Goal: Transaction & Acquisition: Purchase product/service

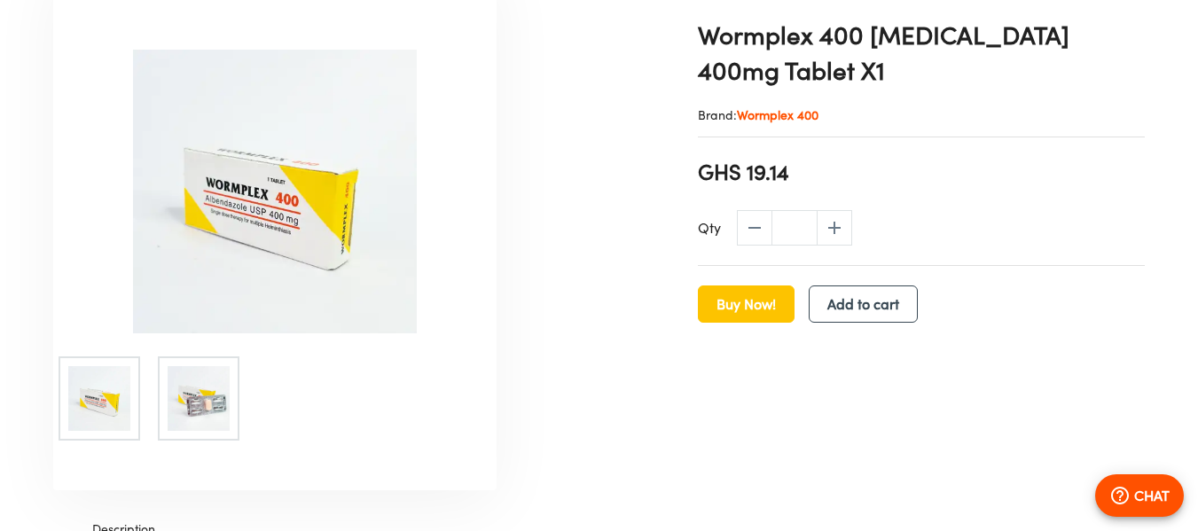
scroll to position [512, 0]
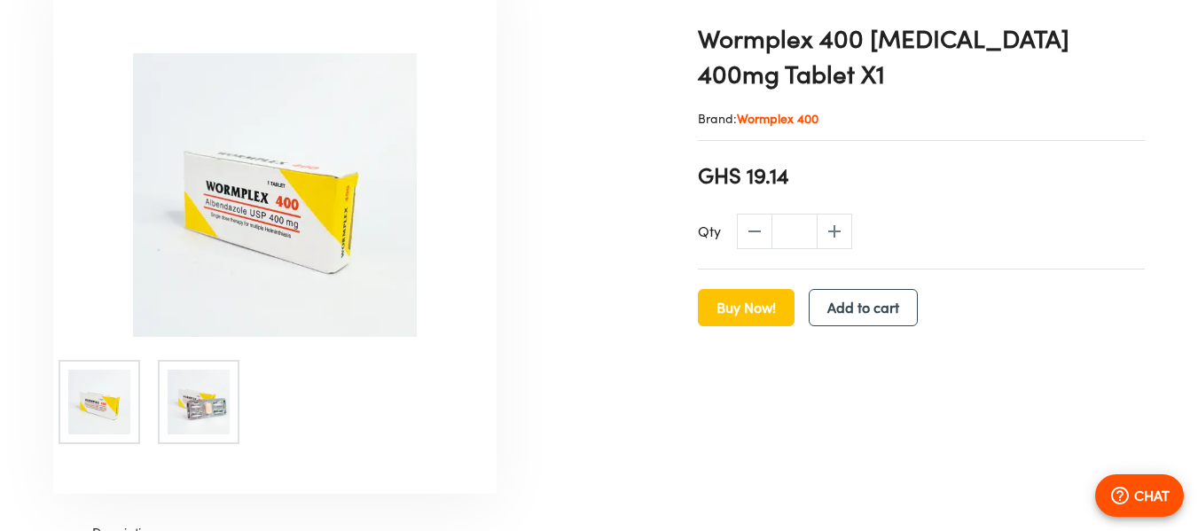
click at [839, 231] on icon "increase" at bounding box center [834, 231] width 21 height 21
click at [755, 231] on icon "decrease" at bounding box center [754, 231] width 21 height 21
type input "*"
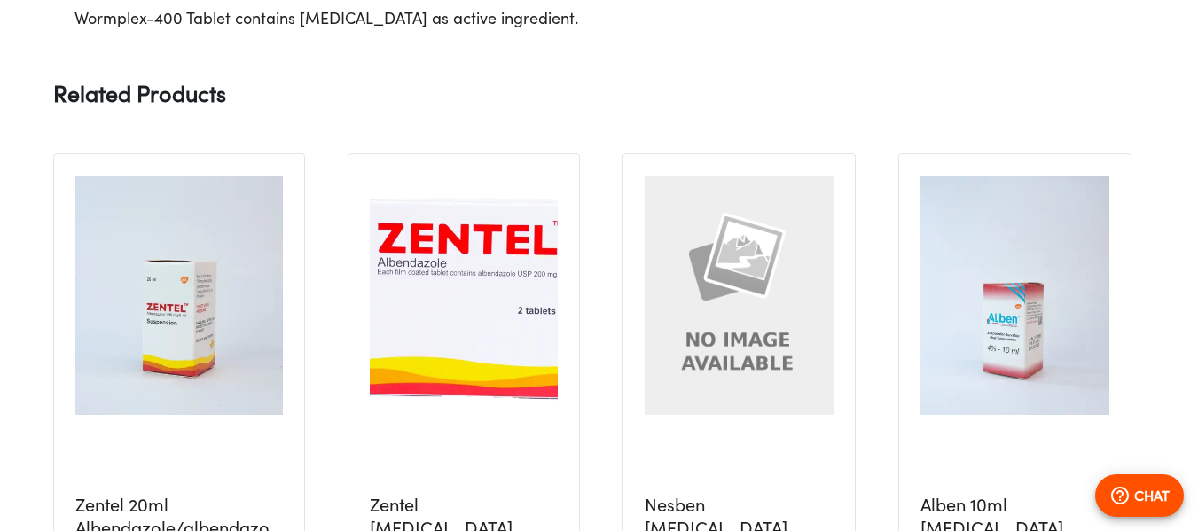
scroll to position [1186, 0]
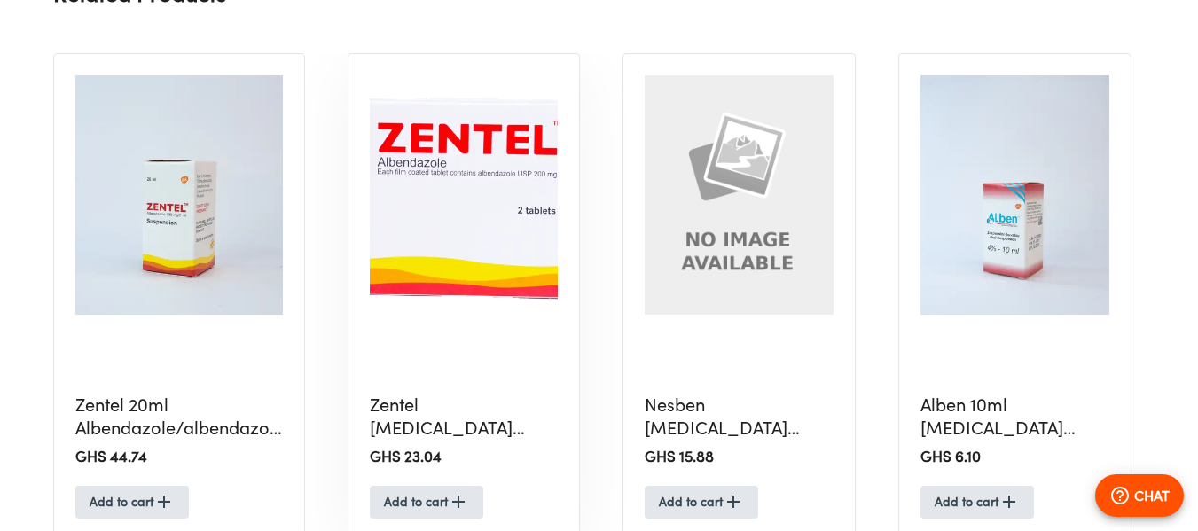
click at [466, 228] on img at bounding box center [464, 194] width 189 height 239
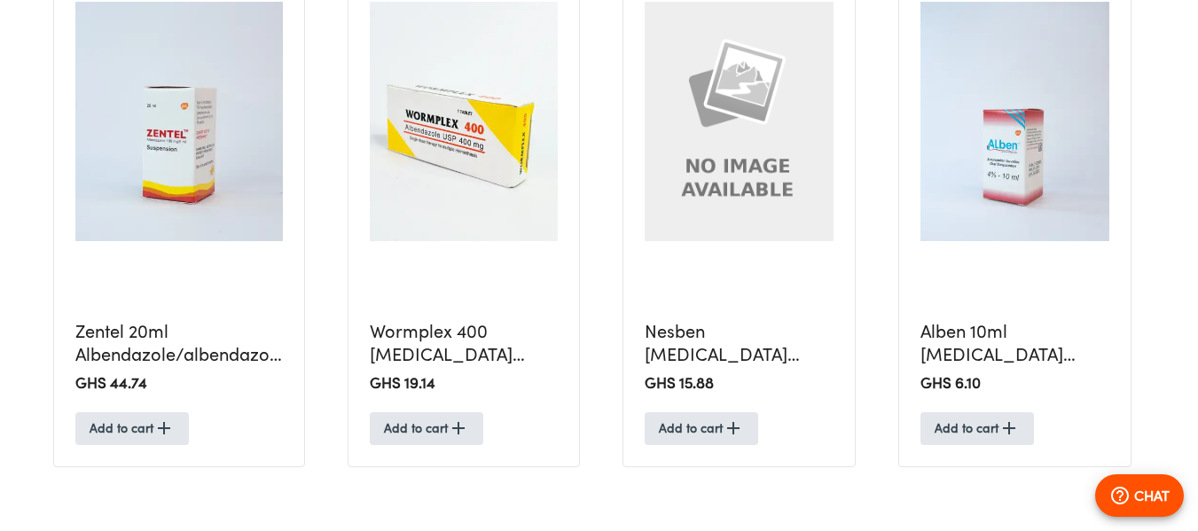
scroll to position [1323, 0]
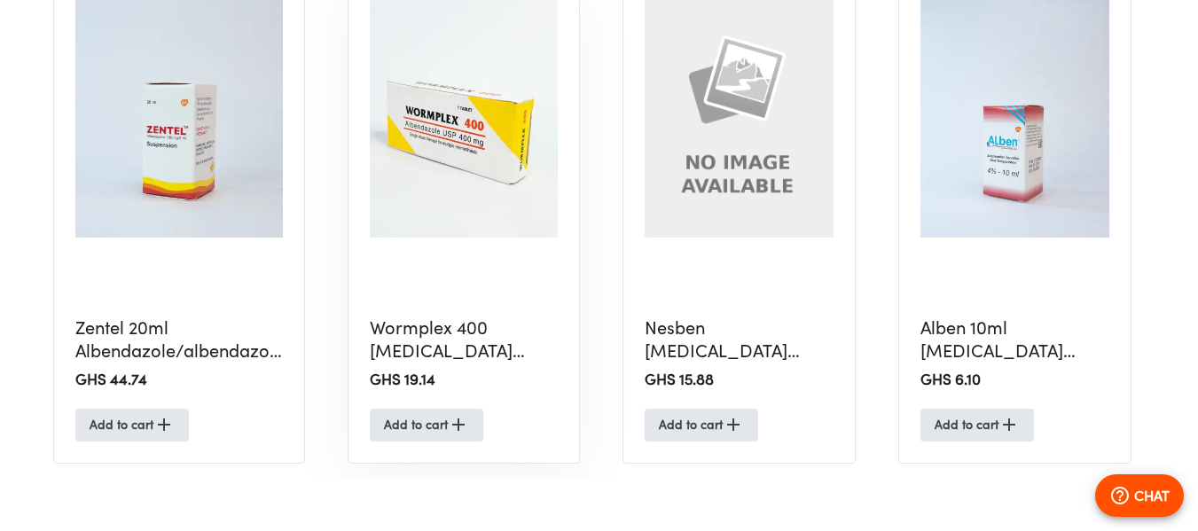
click at [448, 186] on img at bounding box center [464, 117] width 189 height 239
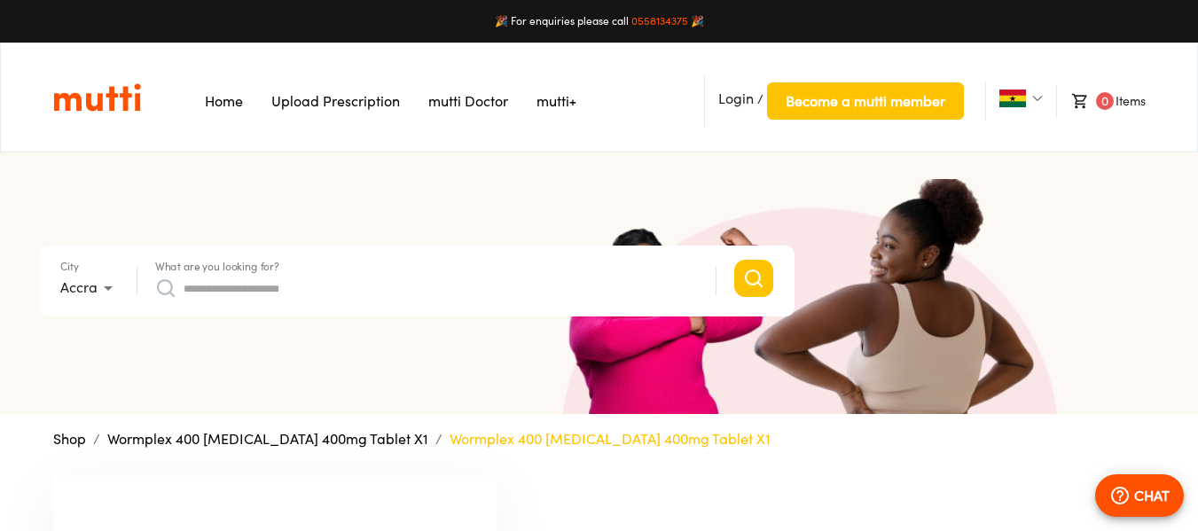
scroll to position [465, 0]
